Goal: Information Seeking & Learning: Learn about a topic

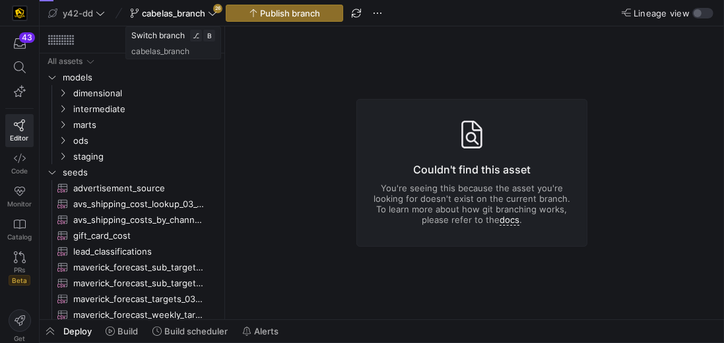
click at [182, 8] on span "cabelas_branch" at bounding box center [173, 13] width 63 height 11
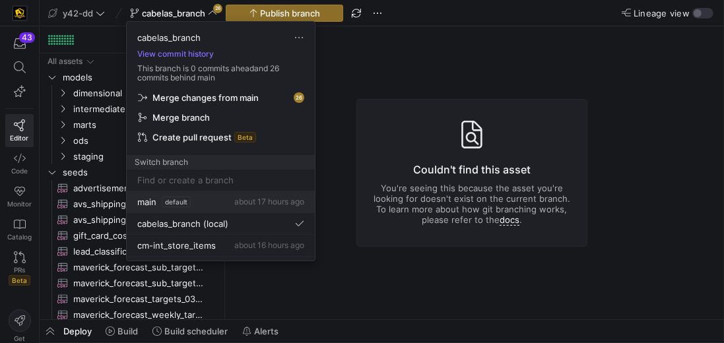
click at [156, 200] on span "main" at bounding box center [146, 202] width 19 height 11
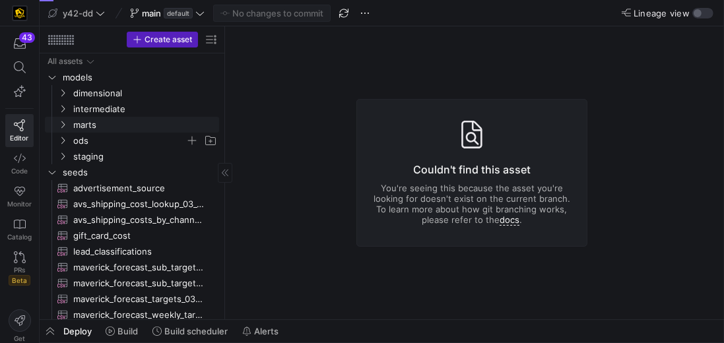
click at [92, 145] on span "ods" at bounding box center [129, 140] width 112 height 15
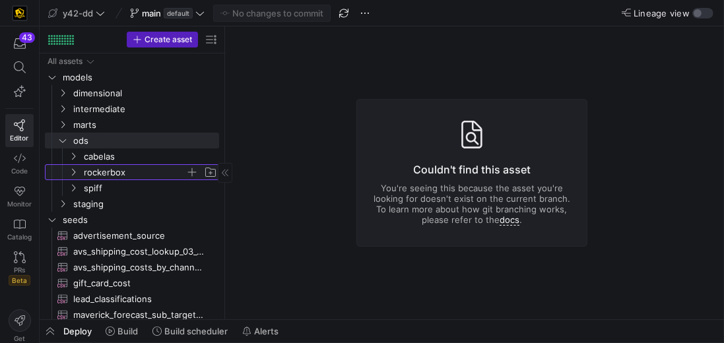
click at [100, 167] on span "rockerbox" at bounding box center [135, 172] width 102 height 15
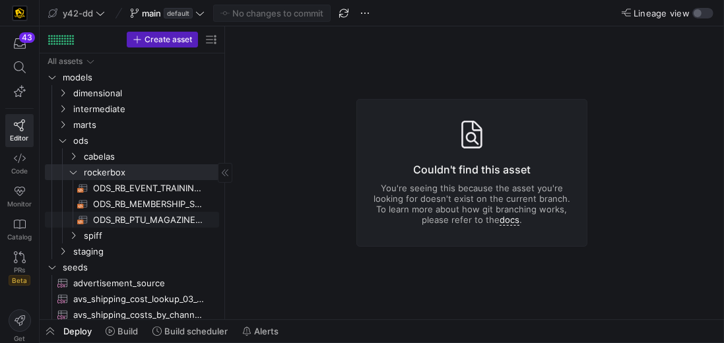
click at [139, 214] on span "ODS_RB_PTU_MAGAZINE_STORE_ORDERS​​​​​​​​​​" at bounding box center [148, 219] width 111 height 15
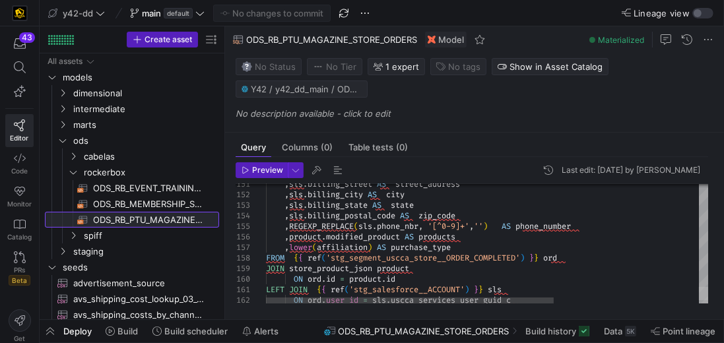
click at [708, 294] on div at bounding box center [703, 293] width 9 height 13
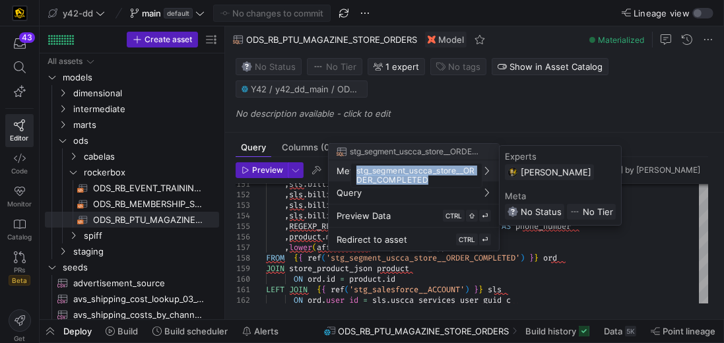
drag, startPoint x: 434, startPoint y: 180, endPoint x: 356, endPoint y: 173, distance: 78.2
click at [356, 173] on div "stg_segment_uscca_store__ORDER_COMPLETED" at bounding box center [416, 175] width 132 height 25
copy div "stg_segment_uscca_store__ORDER_COMPLETED"
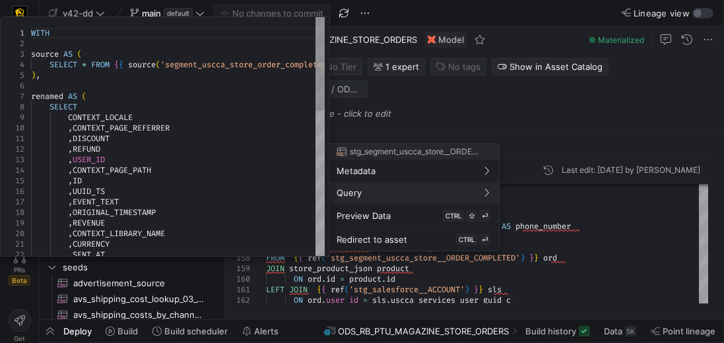
click at [437, 195] on span "Query" at bounding box center [413, 192] width 154 height 11
click at [426, 192] on span "Query" at bounding box center [413, 192] width 154 height 11
click at [484, 193] on icon at bounding box center [486, 192] width 9 height 9
click at [457, 191] on span "Query" at bounding box center [413, 192] width 154 height 11
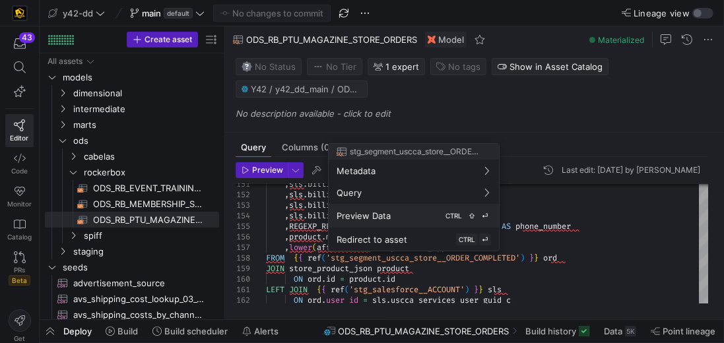
click at [429, 216] on div "Preview Data CTRL ⇧ ⏎" at bounding box center [413, 216] width 154 height 12
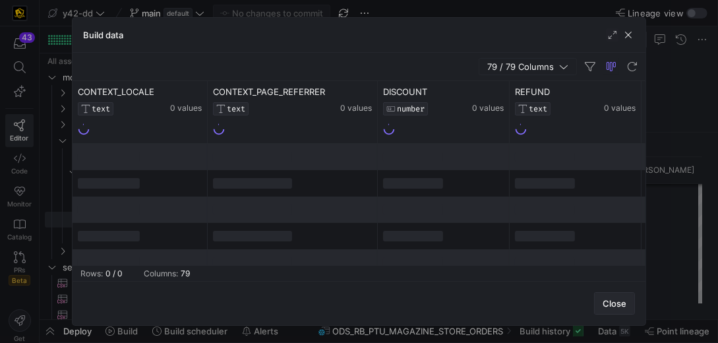
click at [618, 305] on span "Close" at bounding box center [615, 303] width 24 height 11
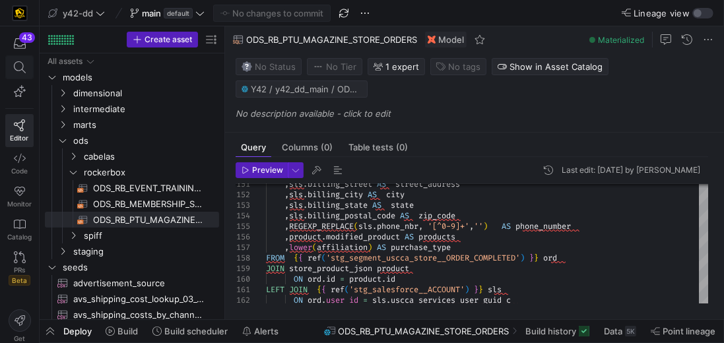
click at [15, 65] on icon at bounding box center [20, 67] width 12 height 12
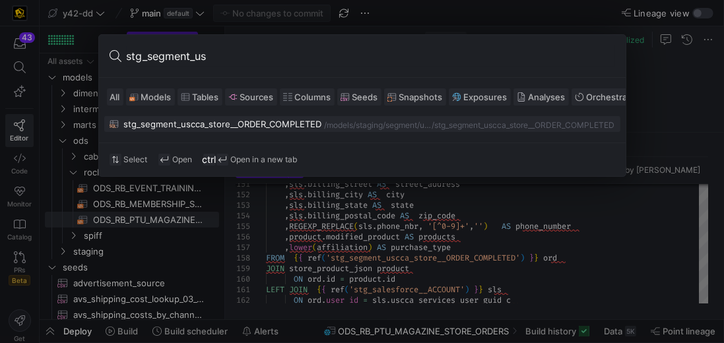
type input "stg_segment_us"
click at [238, 121] on div "stg_segment_uscca_store__ORDER_COMPLETED" at bounding box center [223, 124] width 198 height 11
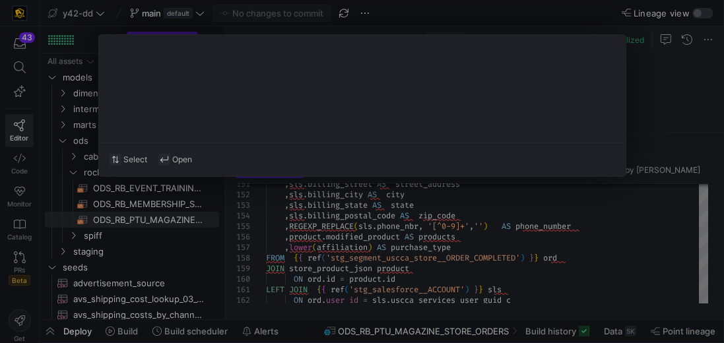
type textarea "WITH source AS ( SELECT * FROM {{ source('segment_uscca_store_order_completed',…"
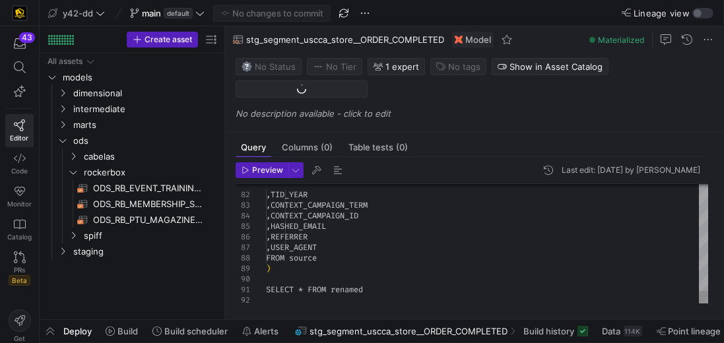
scroll to position [446, 0]
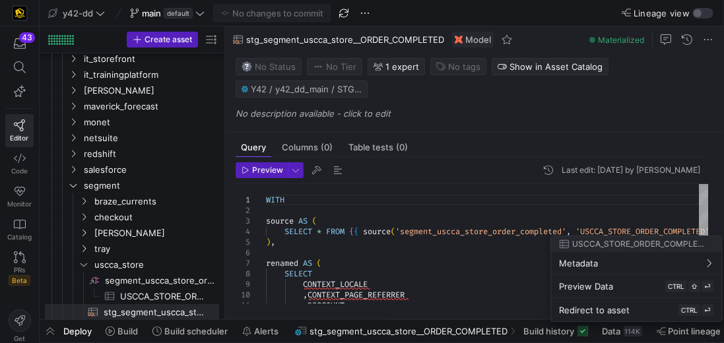
click at [525, 232] on div at bounding box center [362, 171] width 724 height 343
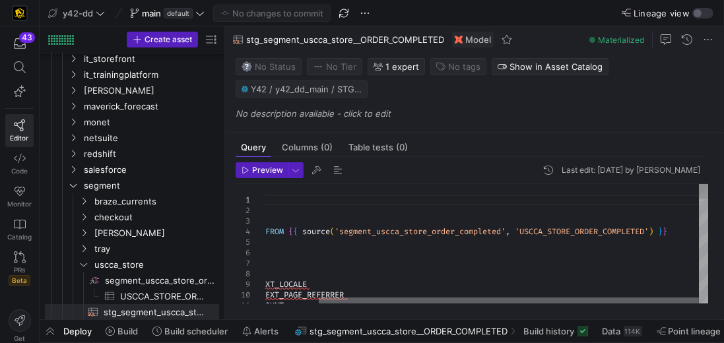
click at [639, 305] on div at bounding box center [509, 301] width 380 height 8
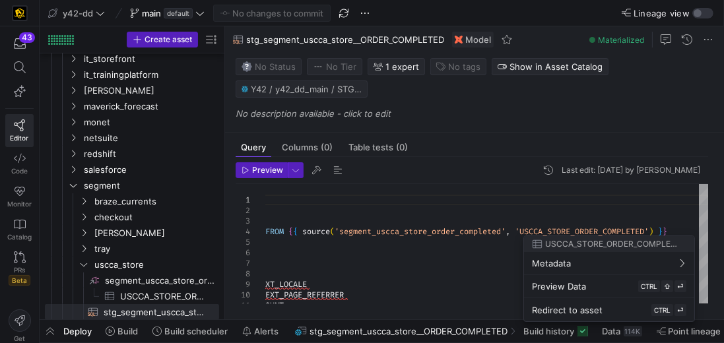
click at [640, 230] on div at bounding box center [362, 171] width 724 height 343
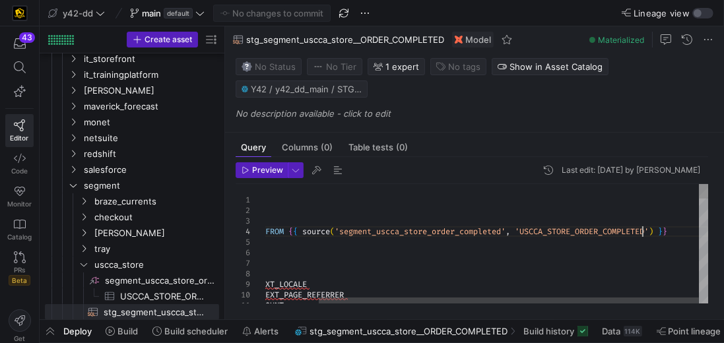
scroll to position [0, 0]
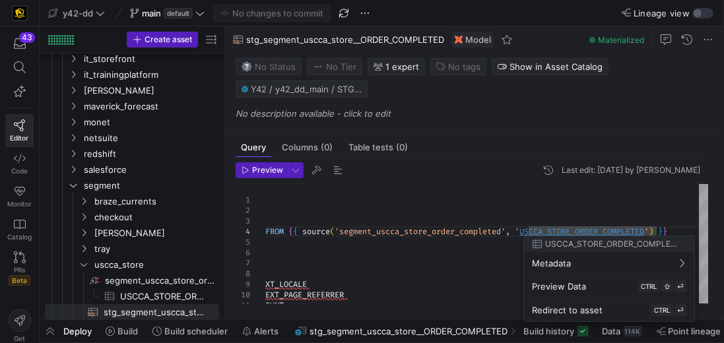
click at [577, 108] on div at bounding box center [362, 171] width 724 height 343
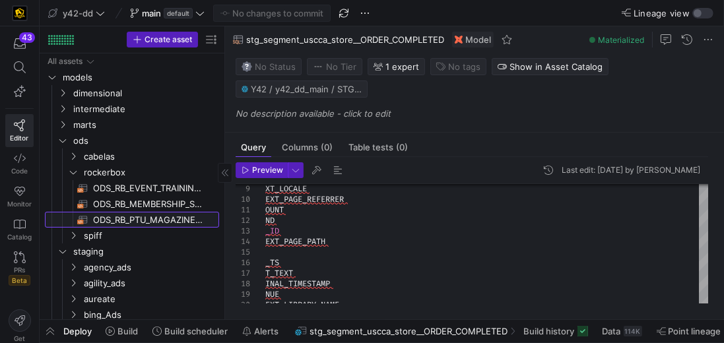
click at [160, 219] on span "ODS_RB_PTU_MAGAZINE_STORE_ORDERS​​​​​​​​​​" at bounding box center [148, 219] width 111 height 15
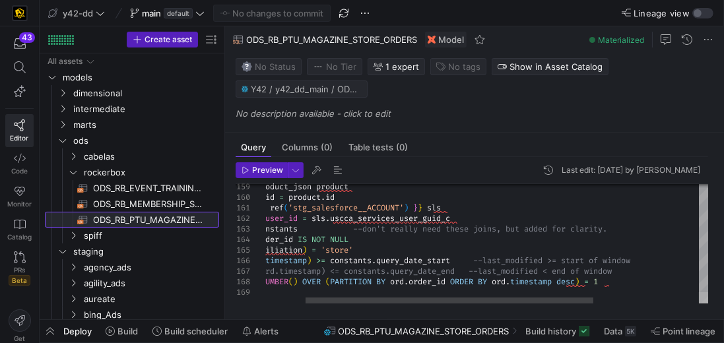
click at [708, 305] on div at bounding box center [703, 298] width 9 height 13
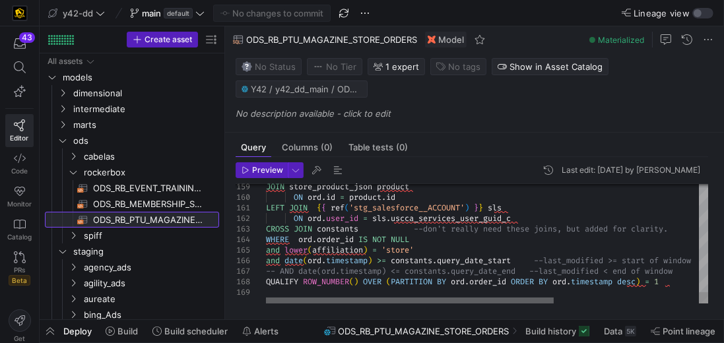
click at [266, 297] on div at bounding box center [410, 301] width 288 height 8
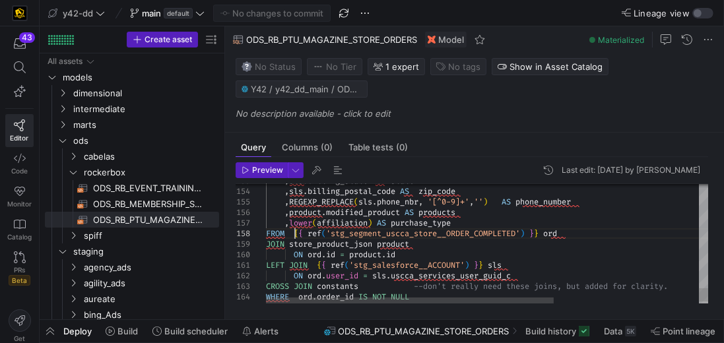
type textarea ",sls.billing_street AS street_address ,sls.billing_city AS city ,sls.billing_st…"
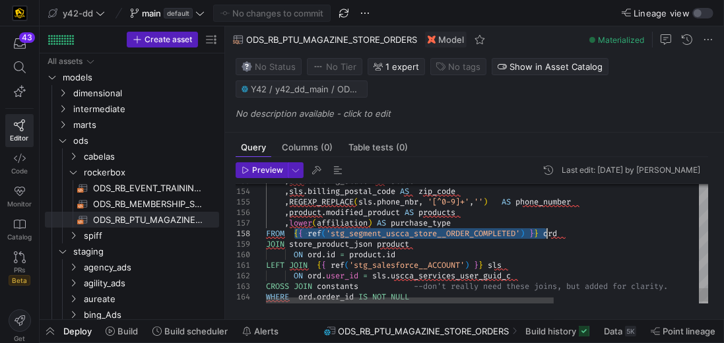
drag, startPoint x: 292, startPoint y: 232, endPoint x: 546, endPoint y: 228, distance: 254.0
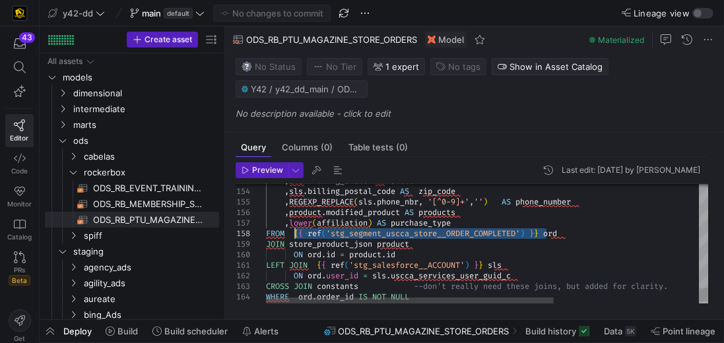
drag, startPoint x: 546, startPoint y: 231, endPoint x: 294, endPoint y: 233, distance: 252.0
